Goal: Task Accomplishment & Management: Manage account settings

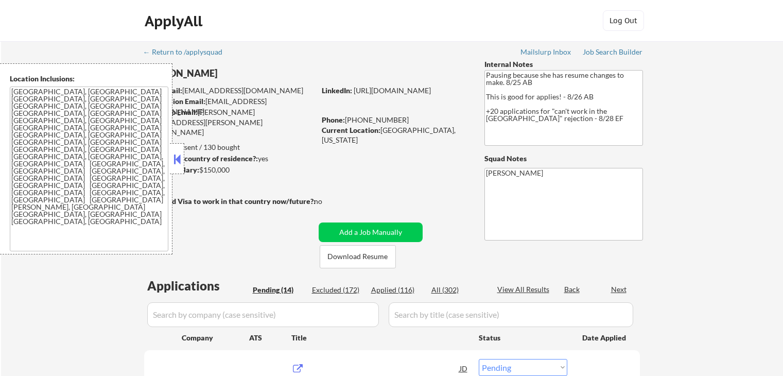
select select ""pending""
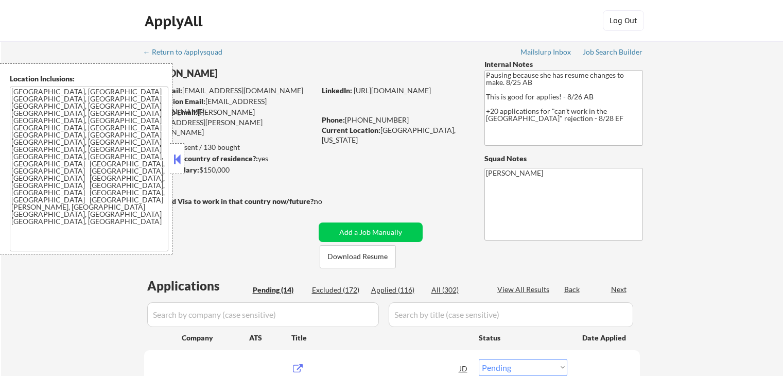
select select ""pending""
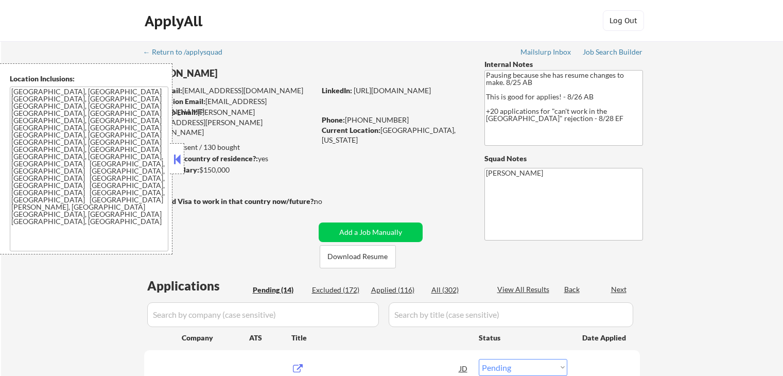
select select ""pending""
click at [179, 159] on button at bounding box center [176, 158] width 11 height 15
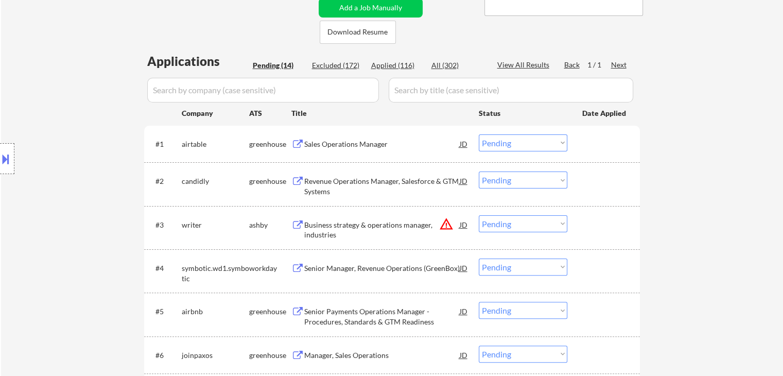
scroll to position [257, 0]
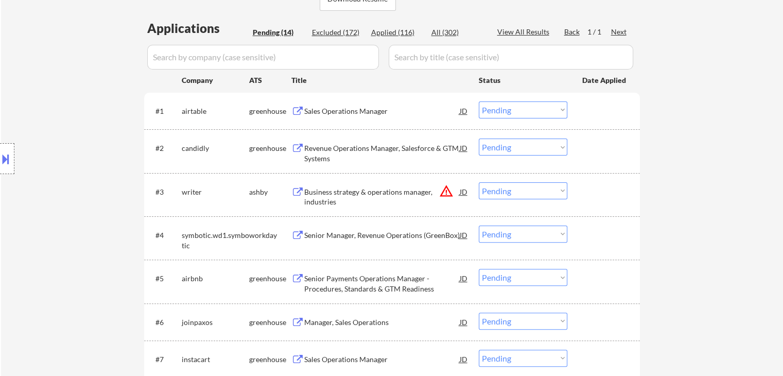
click at [364, 108] on div "Sales Operations Manager" at bounding box center [381, 111] width 155 height 10
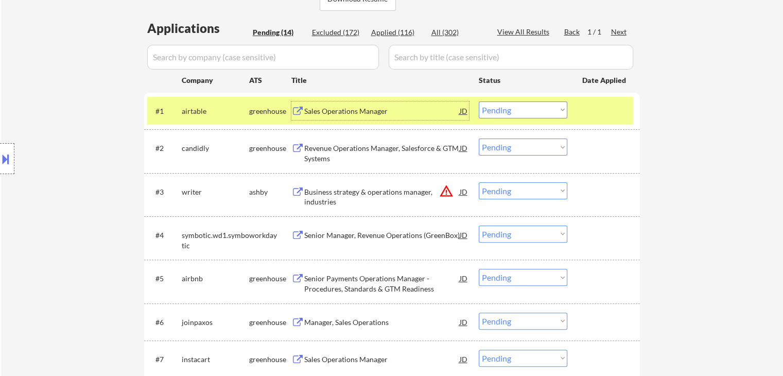
click at [504, 112] on select "Choose an option... Pending Applied Excluded (Questions) Excluded (Expired) Exc…" at bounding box center [523, 109] width 89 height 17
click at [479, 101] on select "Choose an option... Pending Applied Excluded (Questions) Excluded (Expired) Exc…" at bounding box center [523, 109] width 89 height 17
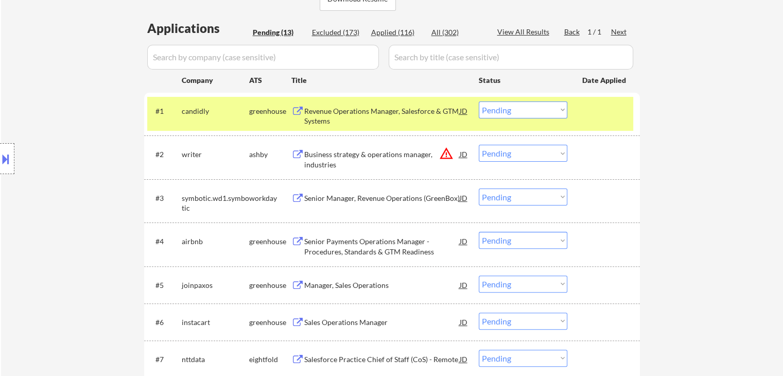
click at [407, 107] on div "Revenue Operations Manager, Salesforce & GTM Systems" at bounding box center [381, 116] width 155 height 20
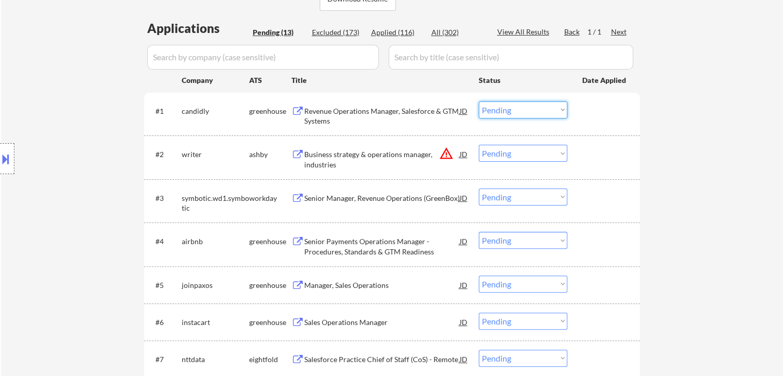
click at [519, 116] on select "Choose an option... Pending Applied Excluded (Questions) Excluded (Expired) Exc…" at bounding box center [523, 109] width 89 height 17
click at [479, 101] on select "Choose an option... Pending Applied Excluded (Questions) Excluded (Expired) Exc…" at bounding box center [523, 109] width 89 height 17
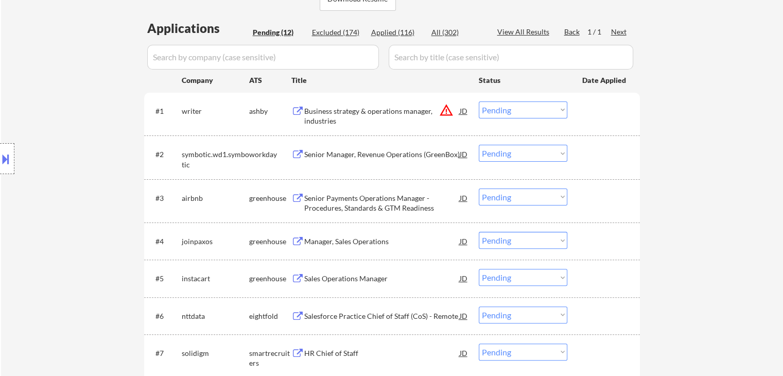
scroll to position [309, 0]
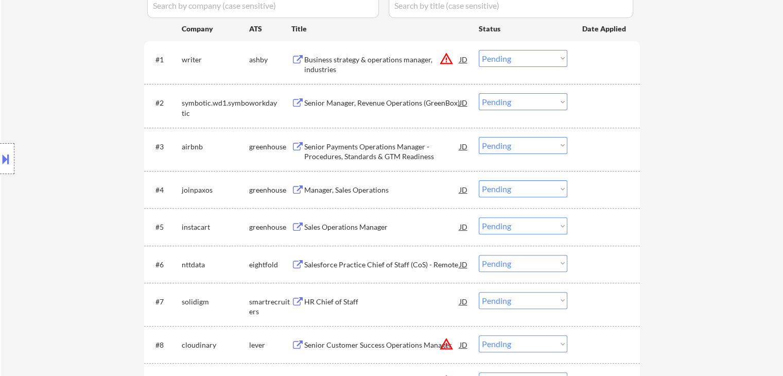
click at [379, 63] on div "Business strategy & operations manager, industries" at bounding box center [381, 65] width 155 height 20
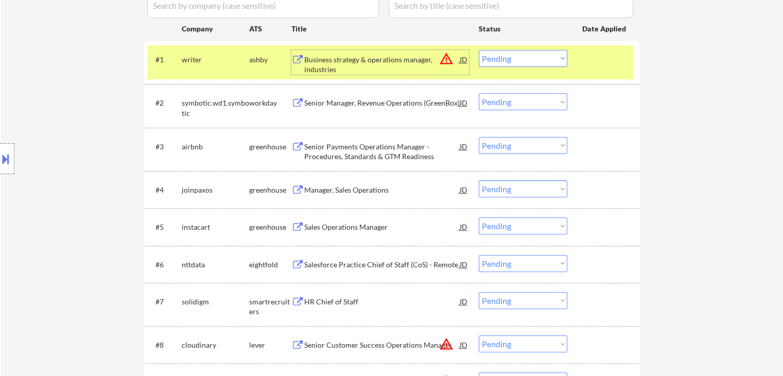
click at [445, 58] on button "warning_amber" at bounding box center [446, 58] width 14 height 14
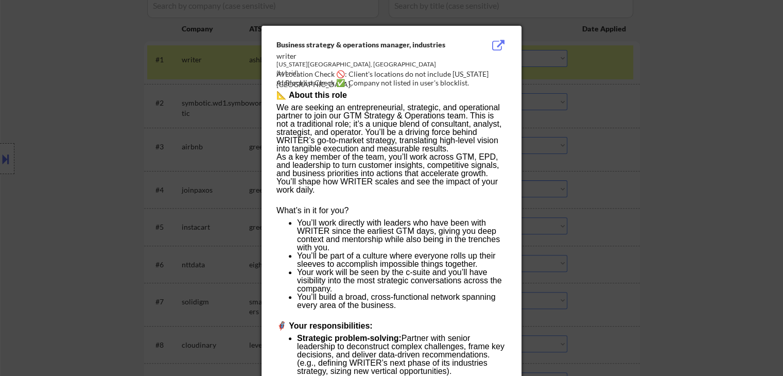
click at [22, 163] on div at bounding box center [391, 188] width 783 height 376
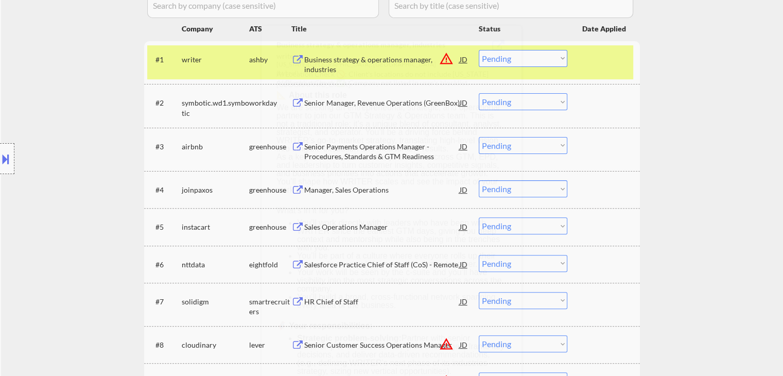
click at [3, 155] on button at bounding box center [5, 158] width 11 height 17
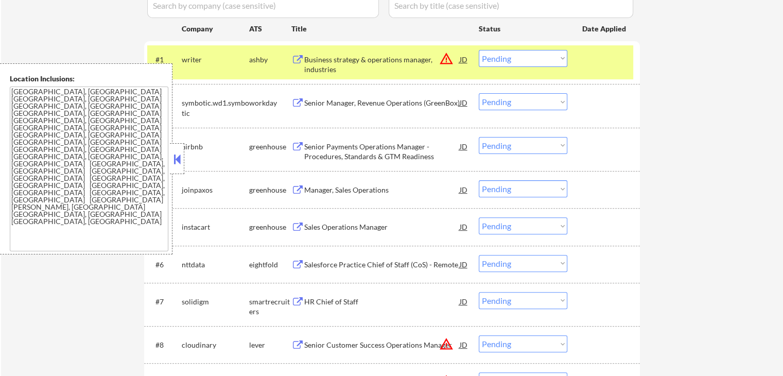
click at [523, 62] on select "Choose an option... Pending Applied Excluded (Questions) Excluded (Expired) Exc…" at bounding box center [523, 58] width 89 height 17
click at [479, 50] on select "Choose an option... Pending Applied Excluded (Questions) Excluded (Expired) Exc…" at bounding box center [523, 58] width 89 height 17
select select ""pending""
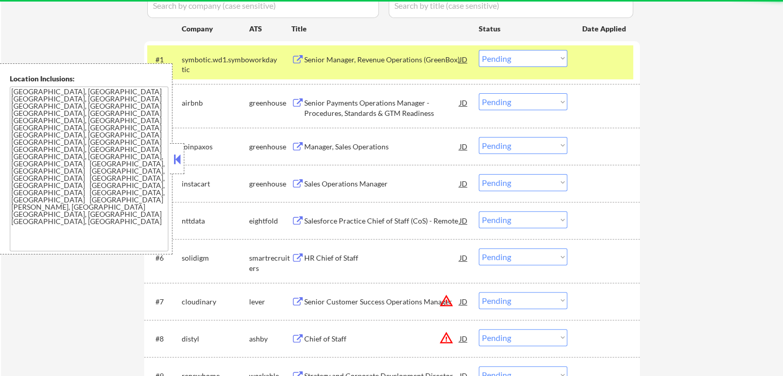
click at [179, 158] on button at bounding box center [176, 158] width 11 height 15
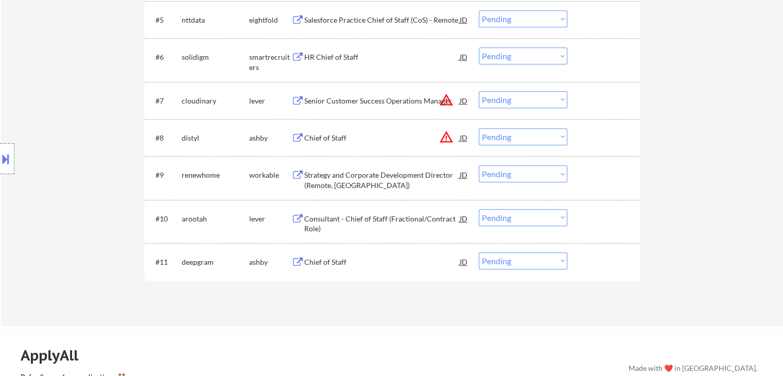
scroll to position [412, 0]
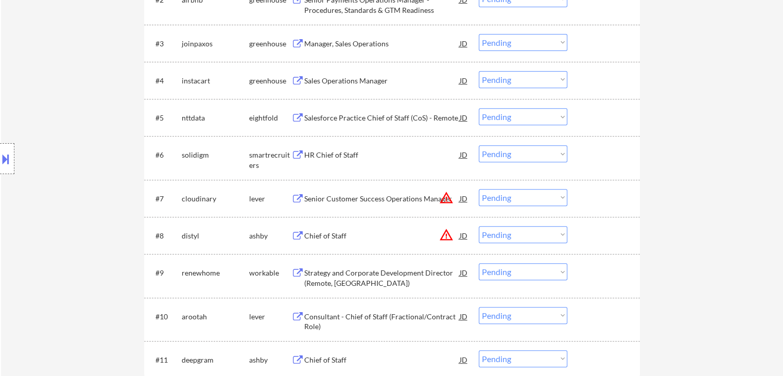
click at [404, 197] on div "Senior Customer Success Operations Manager" at bounding box center [381, 199] width 155 height 10
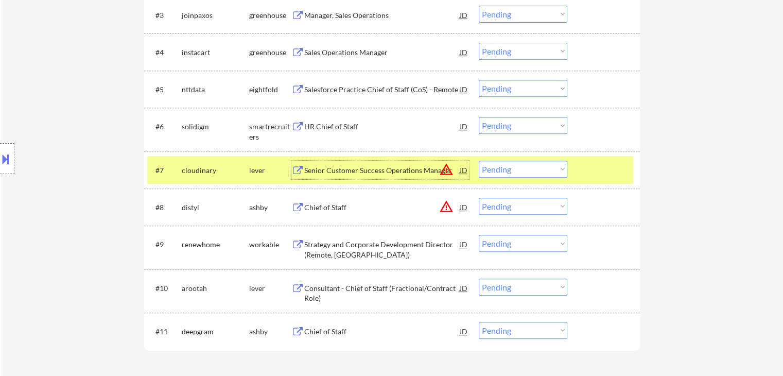
scroll to position [463, 0]
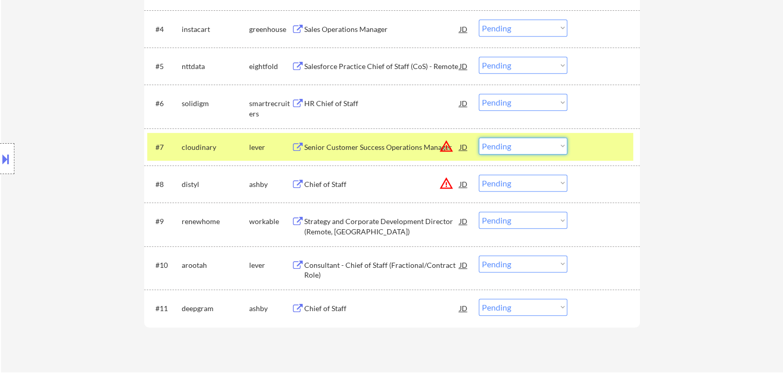
click at [511, 143] on select "Choose an option... Pending Applied Excluded (Questions) Excluded (Expired) Exc…" at bounding box center [523, 145] width 89 height 17
click at [513, 147] on select "Choose an option... Pending Applied Excluded (Questions) Excluded (Expired) Exc…" at bounding box center [523, 145] width 89 height 17
click at [479, 137] on select "Choose an option... Pending Applied Excluded (Questions) Excluded (Expired) Exc…" at bounding box center [523, 145] width 89 height 17
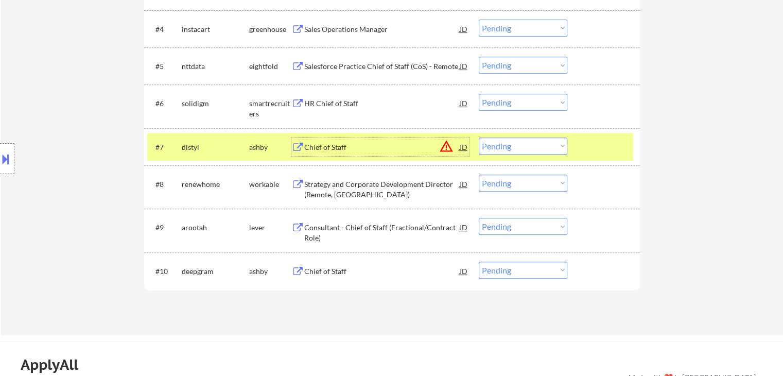
click at [325, 147] on div "Chief of Staff" at bounding box center [381, 147] width 155 height 10
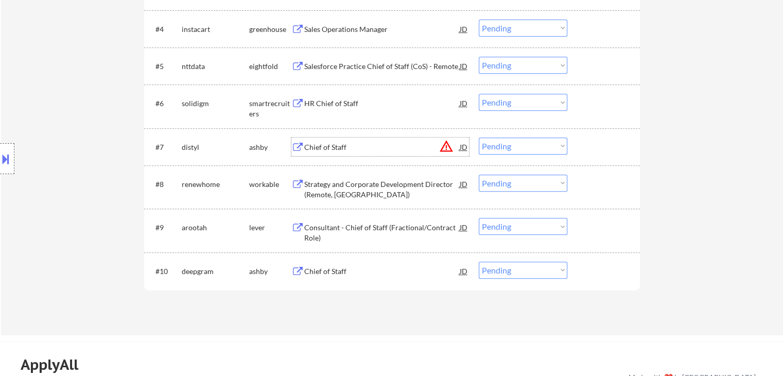
click at [519, 140] on select "Choose an option... Pending Applied Excluded (Questions) Excluded (Expired) Exc…" at bounding box center [523, 145] width 89 height 17
click at [479, 137] on select "Choose an option... Pending Applied Excluded (Questions) Excluded (Expired) Exc…" at bounding box center [523, 145] width 89 height 17
select select ""pending""
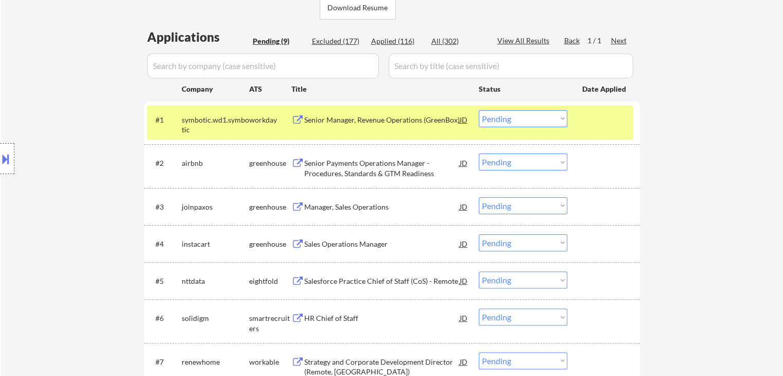
scroll to position [309, 0]
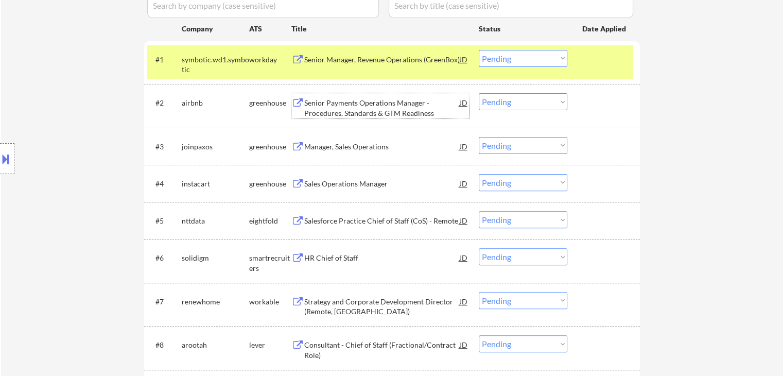
click at [374, 105] on div "Senior Payments Operations Manager - Procedures, Standards & GTM Readiness" at bounding box center [381, 108] width 155 height 20
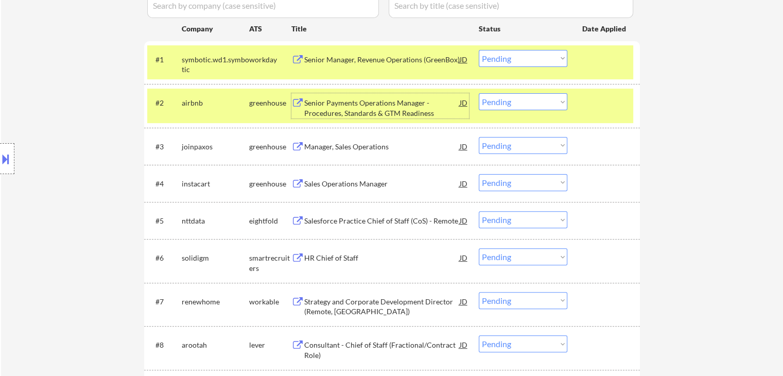
click at [519, 104] on select "Choose an option... Pending Applied Excluded (Questions) Excluded (Expired) Exc…" at bounding box center [523, 101] width 89 height 17
click at [479, 93] on select "Choose an option... Pending Applied Excluded (Questions) Excluded (Expired) Exc…" at bounding box center [523, 101] width 89 height 17
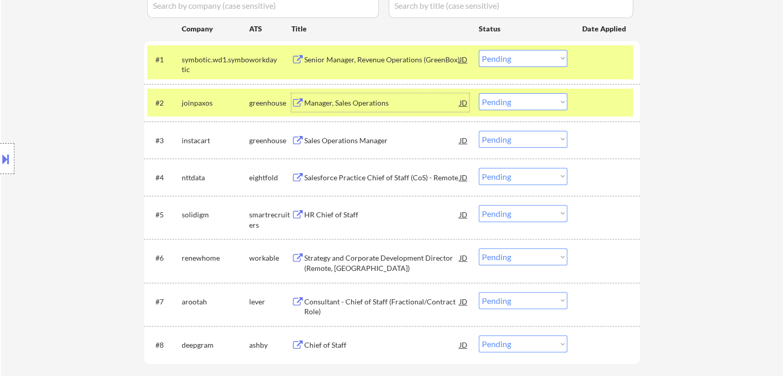
click at [331, 99] on div "Manager, Sales Operations" at bounding box center [381, 103] width 155 height 10
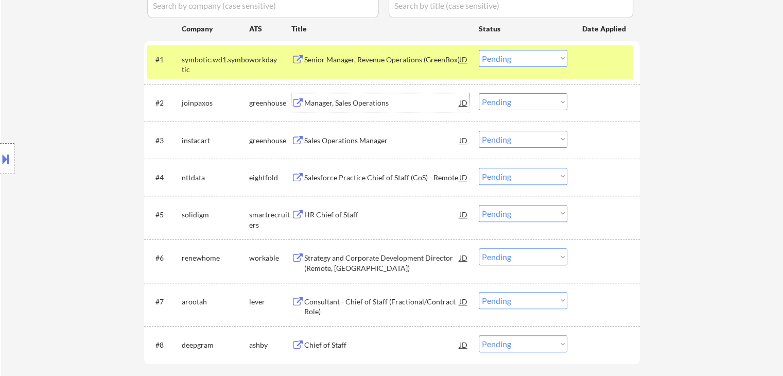
click at [465, 105] on div "JD" at bounding box center [464, 102] width 10 height 19
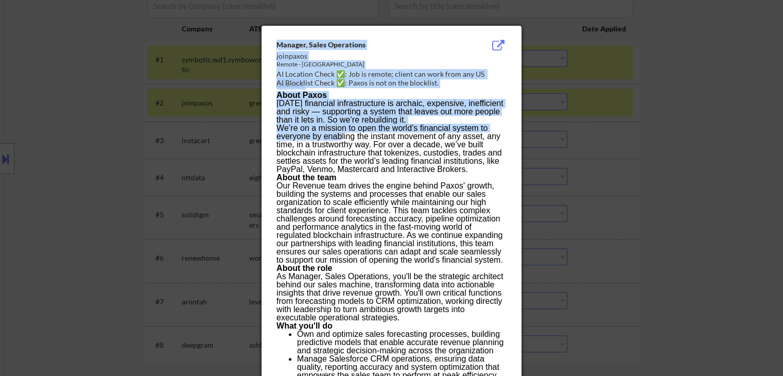
drag, startPoint x: 276, startPoint y: 54, endPoint x: 340, endPoint y: 138, distance: 105.8
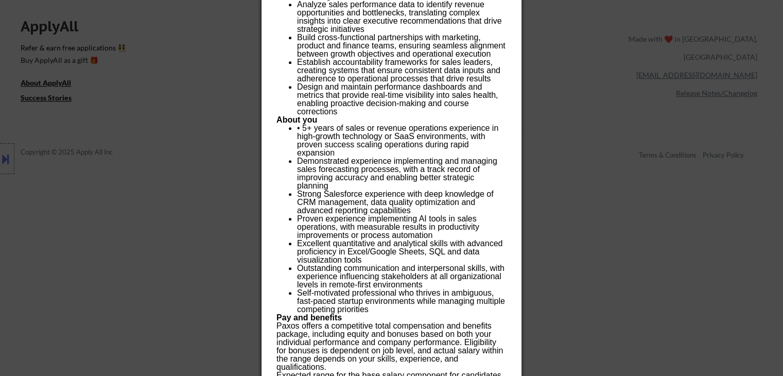
scroll to position [869, 0]
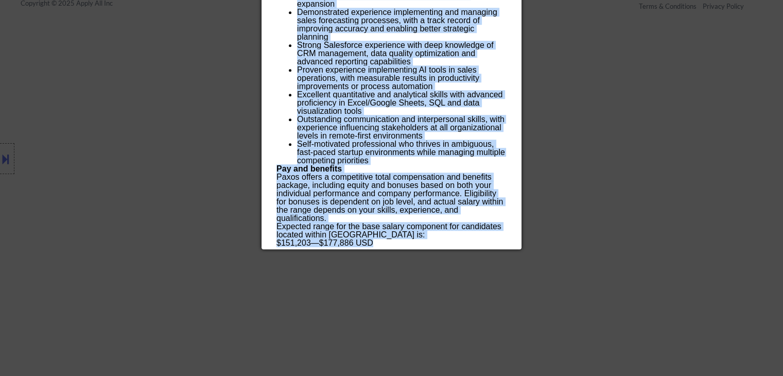
click at [376, 242] on div "$151,203 — $177,886 USD" at bounding box center [391, 243] width 230 height 8
copy div "Loremip, Dolor Sitametcon adipiscin Elitse - Doeius Tempor IN Utlabore Etdol ✅:…"
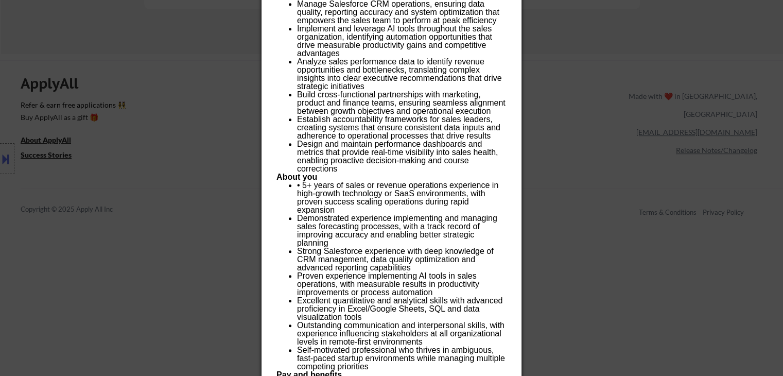
click at [153, 140] on div at bounding box center [391, 188] width 783 height 376
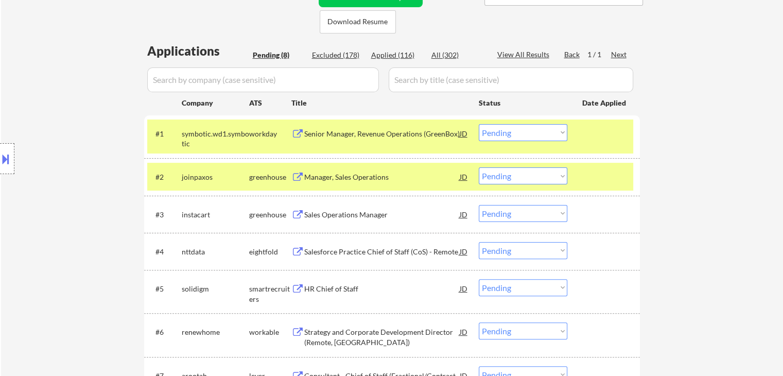
scroll to position [252, 0]
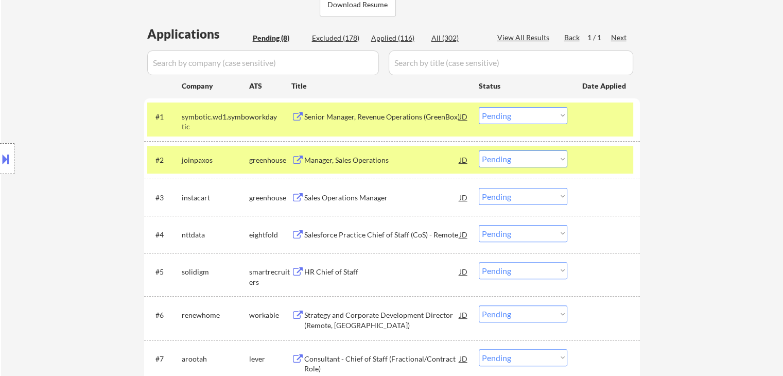
click at [512, 155] on select "Choose an option... Pending Applied Excluded (Questions) Excluded (Expired) Exc…" at bounding box center [523, 158] width 89 height 17
click at [479, 150] on select "Choose an option... Pending Applied Excluded (Questions) Excluded (Expired) Exc…" at bounding box center [523, 158] width 89 height 17
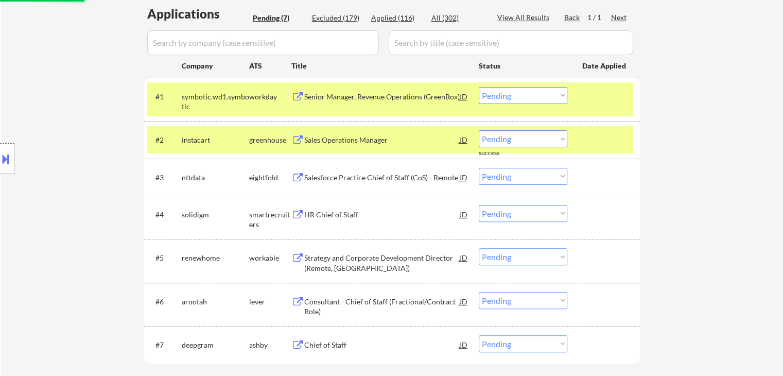
scroll to position [303, 0]
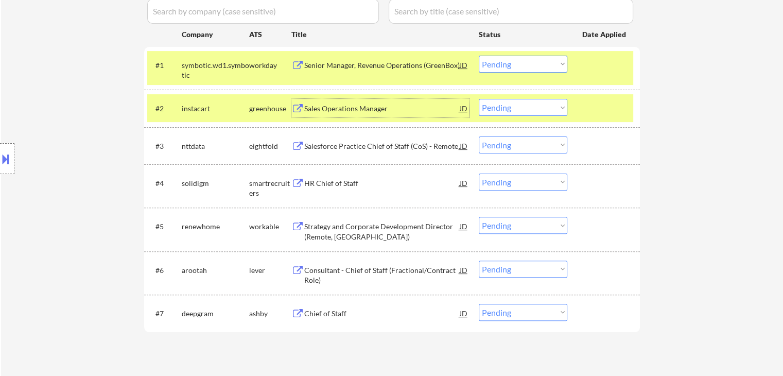
click at [369, 106] on div "Sales Operations Manager" at bounding box center [381, 108] width 155 height 10
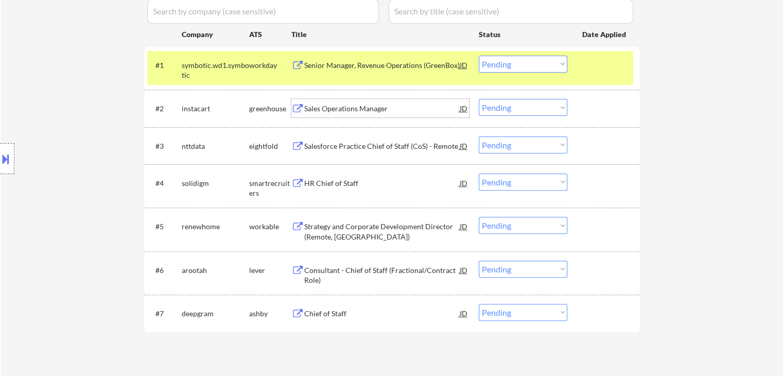
click at [505, 112] on select "Choose an option... Pending Applied Excluded (Questions) Excluded (Expired) Exc…" at bounding box center [523, 107] width 89 height 17
click at [479, 99] on select "Choose an option... Pending Applied Excluded (Questions) Excluded (Expired) Exc…" at bounding box center [523, 107] width 89 height 17
select select ""pending""
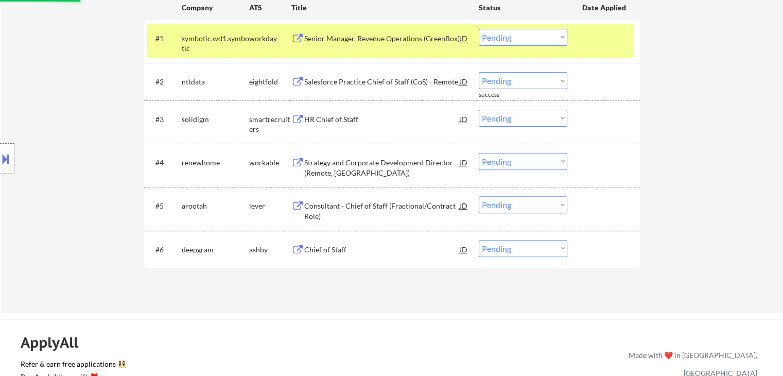
scroll to position [355, 0]
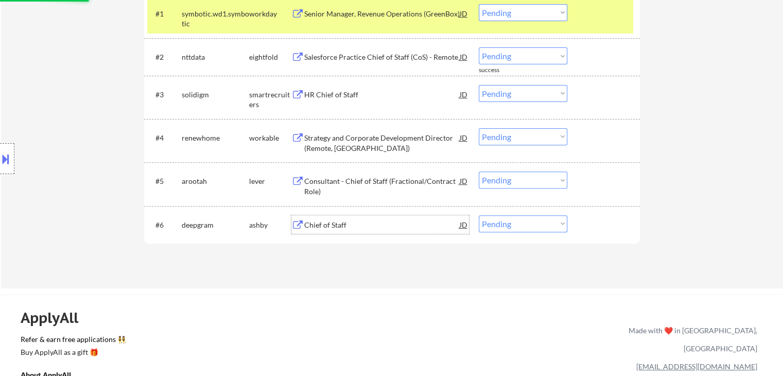
click at [321, 218] on div "Chief of Staff" at bounding box center [381, 224] width 155 height 19
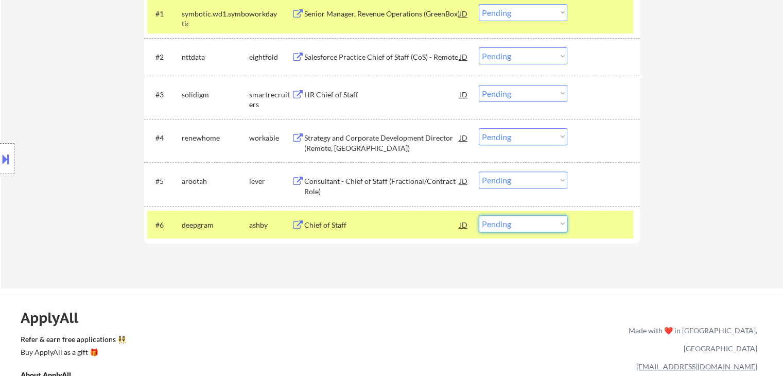
click at [536, 225] on select "Choose an option... Pending Applied Excluded (Questions) Excluded (Expired) Exc…" at bounding box center [523, 223] width 89 height 17
select select ""excluded""
click at [479, 215] on select "Choose an option... Pending Applied Excluded (Questions) Excluded (Expired) Exc…" at bounding box center [523, 223] width 89 height 17
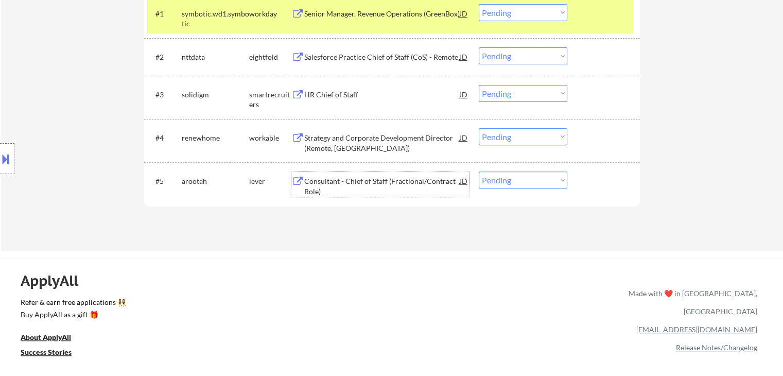
click at [364, 180] on div "Consultant - Chief of Staff (Fractional/Contract Role)" at bounding box center [381, 186] width 155 height 20
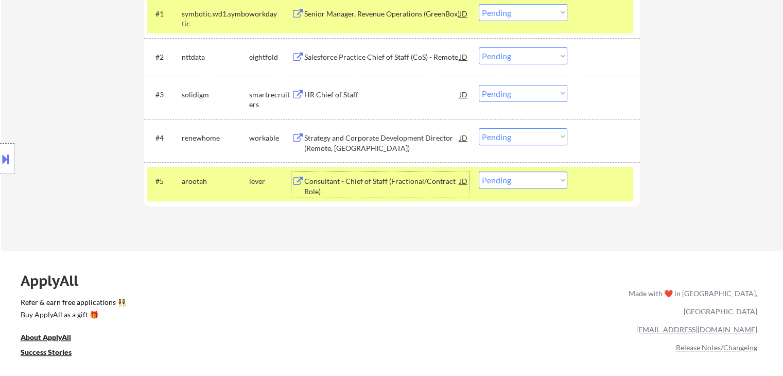
drag, startPoint x: 529, startPoint y: 182, endPoint x: 527, endPoint y: 187, distance: 6.0
click at [529, 182] on select "Choose an option... Pending Applied Excluded (Questions) Excluded (Expired) Exc…" at bounding box center [523, 179] width 89 height 17
select select ""applied""
click at [479, 171] on select "Choose an option... Pending Applied Excluded (Questions) Excluded (Expired) Exc…" at bounding box center [523, 179] width 89 height 17
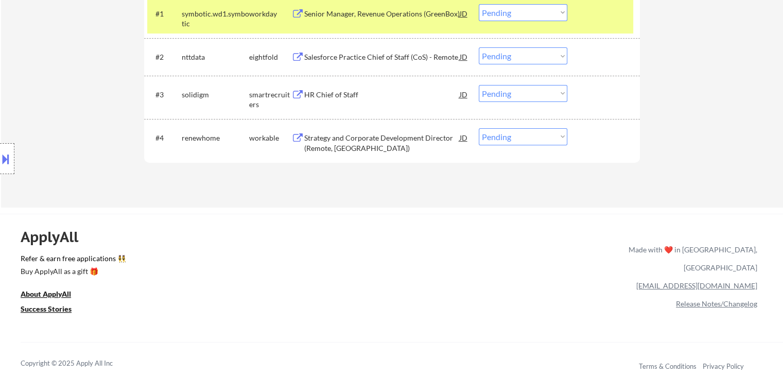
click at [360, 136] on div "Strategy and Corporate Development Director (Remote, [GEOGRAPHIC_DATA])" at bounding box center [381, 143] width 155 height 20
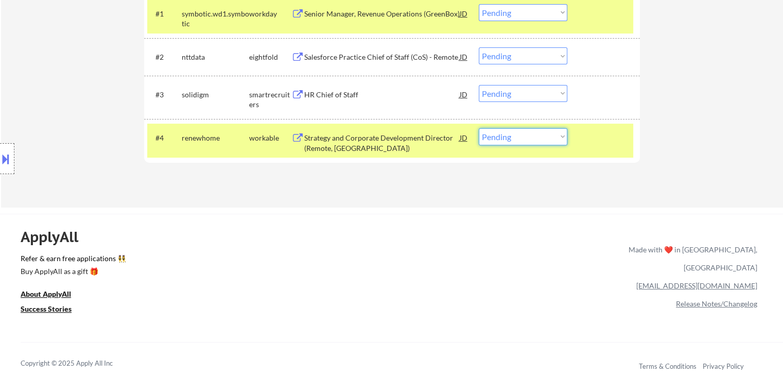
click at [518, 138] on select "Choose an option... Pending Applied Excluded (Questions) Excluded (Expired) Exc…" at bounding box center [523, 136] width 89 height 17
select select ""excluded""
click at [479, 128] on select "Choose an option... Pending Applied Excluded (Questions) Excluded (Expired) Exc…" at bounding box center [523, 136] width 89 height 17
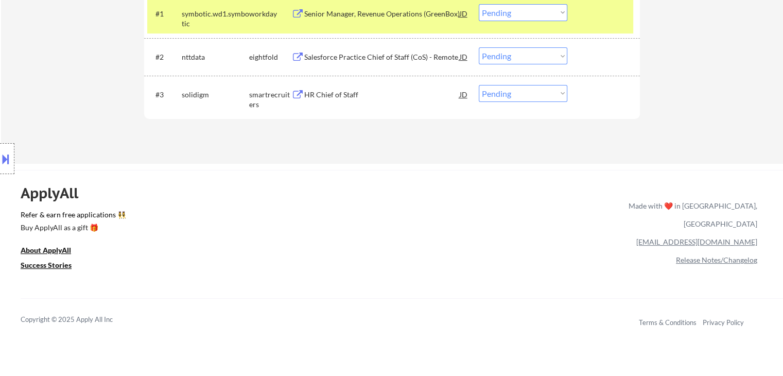
click at [341, 90] on div "HR Chief of Staff" at bounding box center [381, 95] width 155 height 10
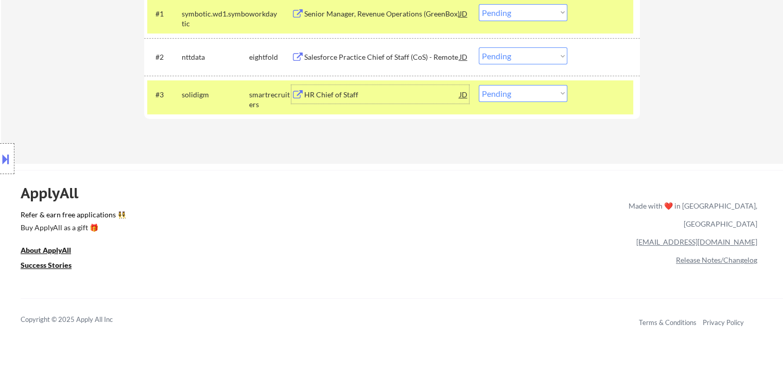
click at [511, 81] on div "#3 solidigm smartrecruiters HR Chief of Staff JD warning_amber Choose an option…" at bounding box center [390, 97] width 486 height 34
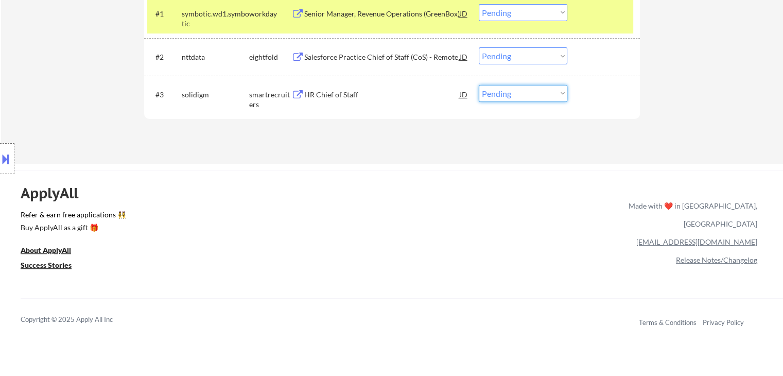
click at [509, 95] on select "Choose an option... Pending Applied Excluded (Questions) Excluded (Expired) Exc…" at bounding box center [523, 93] width 89 height 17
select select ""excluded__location_""
click at [479, 85] on select "Choose an option... Pending Applied Excluded (Questions) Excluded (Expired) Exc…" at bounding box center [523, 93] width 89 height 17
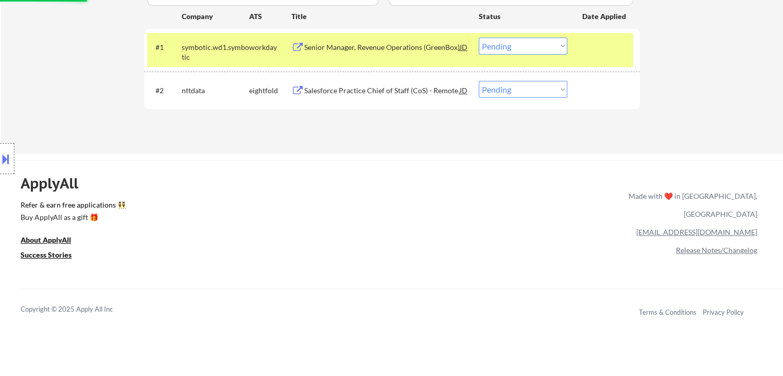
scroll to position [303, 0]
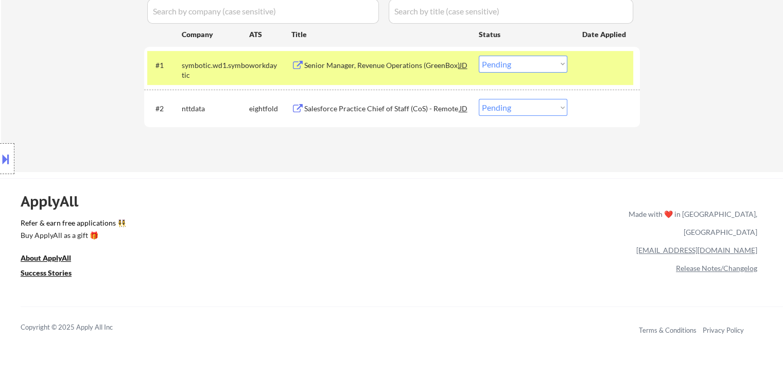
click at [383, 108] on div "Salesforce Practice Chief of Staff (CoS) - Remote" at bounding box center [381, 108] width 155 height 10
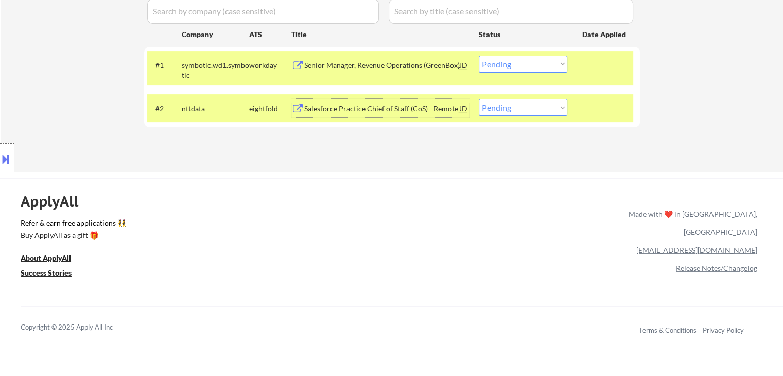
click at [1, 158] on button at bounding box center [5, 158] width 11 height 17
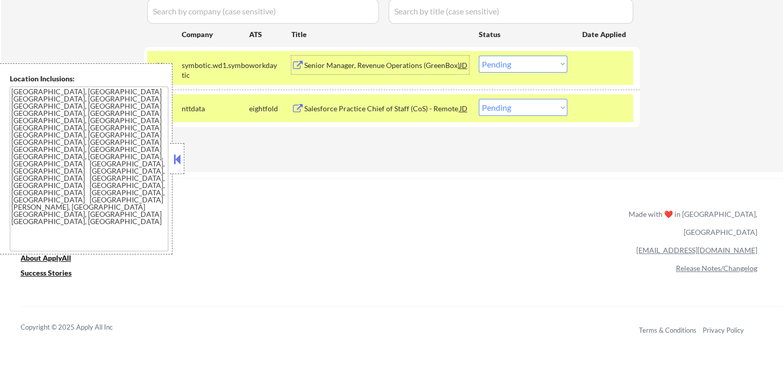
click at [325, 68] on div "Senior Manager, Revenue Operations (GreenBox)" at bounding box center [381, 65] width 155 height 10
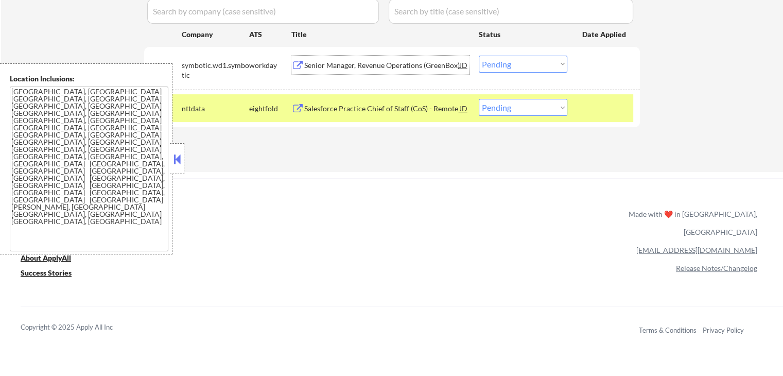
click at [496, 108] on select "Choose an option... Pending Applied Excluded (Questions) Excluded (Expired) Exc…" at bounding box center [523, 107] width 89 height 17
select select ""applied""
click at [479, 99] on select "Choose an option... Pending Applied Excluded (Questions) Excluded (Expired) Exc…" at bounding box center [523, 107] width 89 height 17
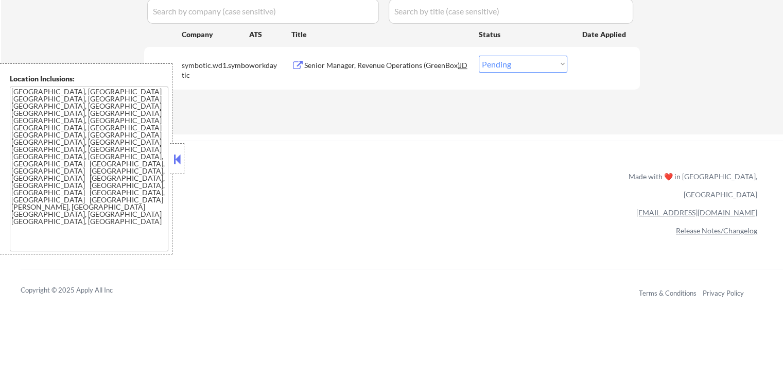
click at [509, 62] on select "Choose an option... Pending Applied Excluded (Questions) Excluded (Expired) Exc…" at bounding box center [523, 64] width 89 height 17
select select ""excluded""
click at [479, 56] on select "Choose an option... Pending Applied Excluded (Questions) Excluded (Expired) Exc…" at bounding box center [523, 64] width 89 height 17
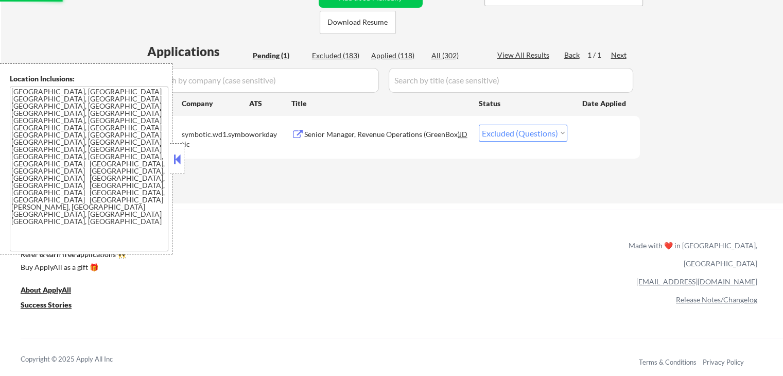
scroll to position [149, 0]
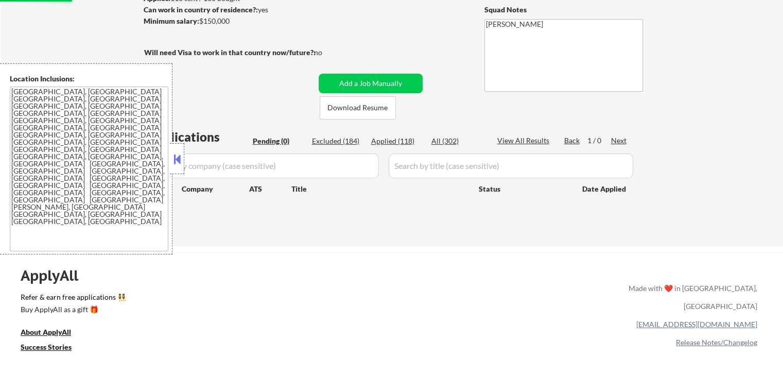
click at [179, 159] on button at bounding box center [176, 158] width 11 height 15
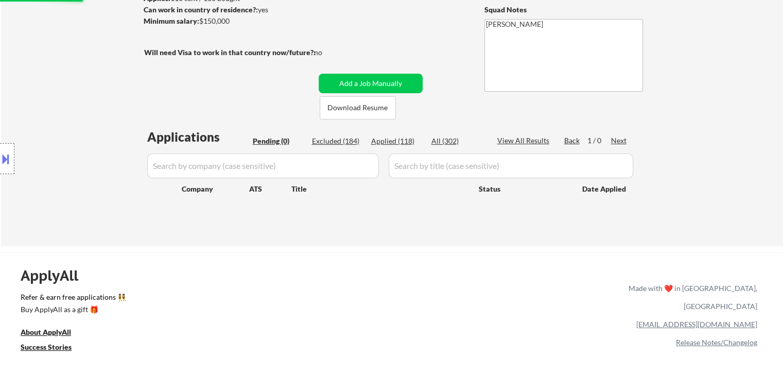
scroll to position [97, 0]
